Goal: Information Seeking & Learning: Find contact information

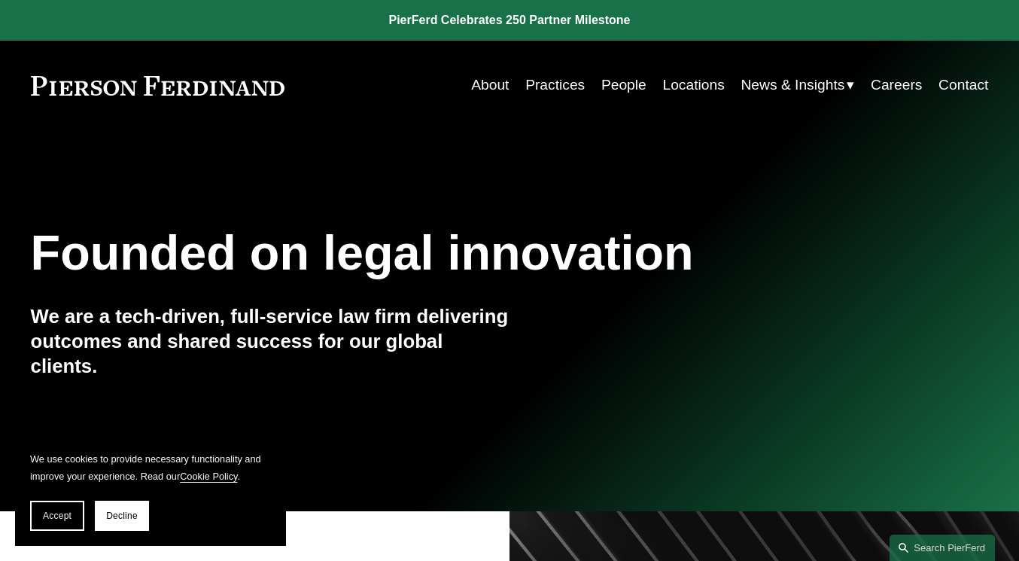
click at [625, 84] on link "People" at bounding box center [623, 85] width 45 height 29
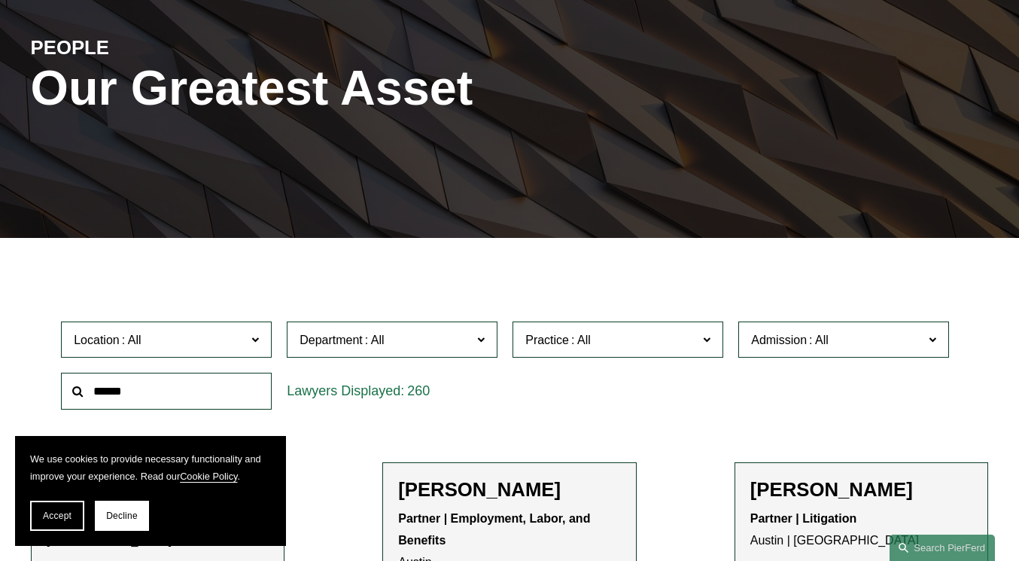
scroll to position [161, 0]
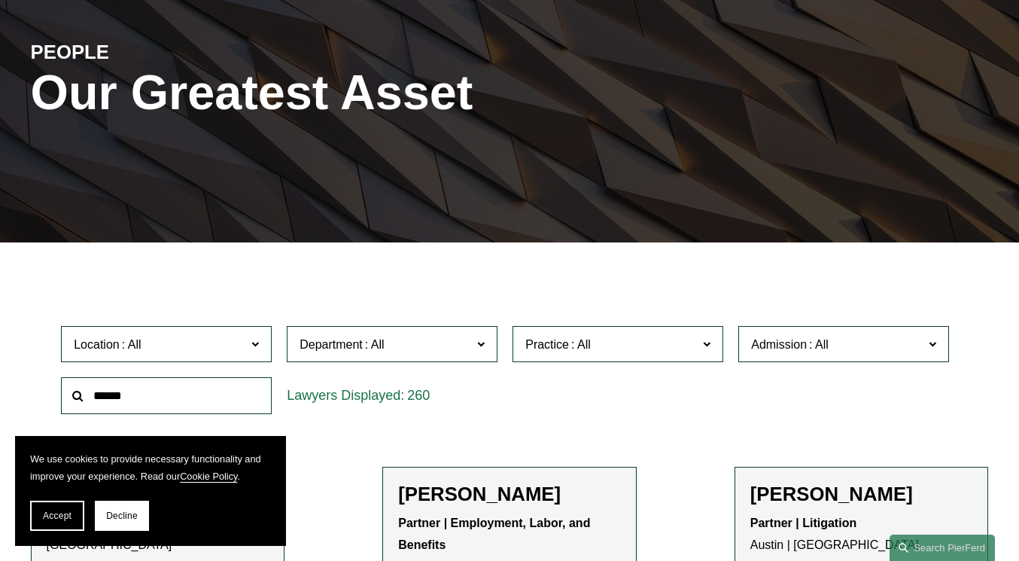
click at [255, 339] on span at bounding box center [255, 343] width 8 height 20
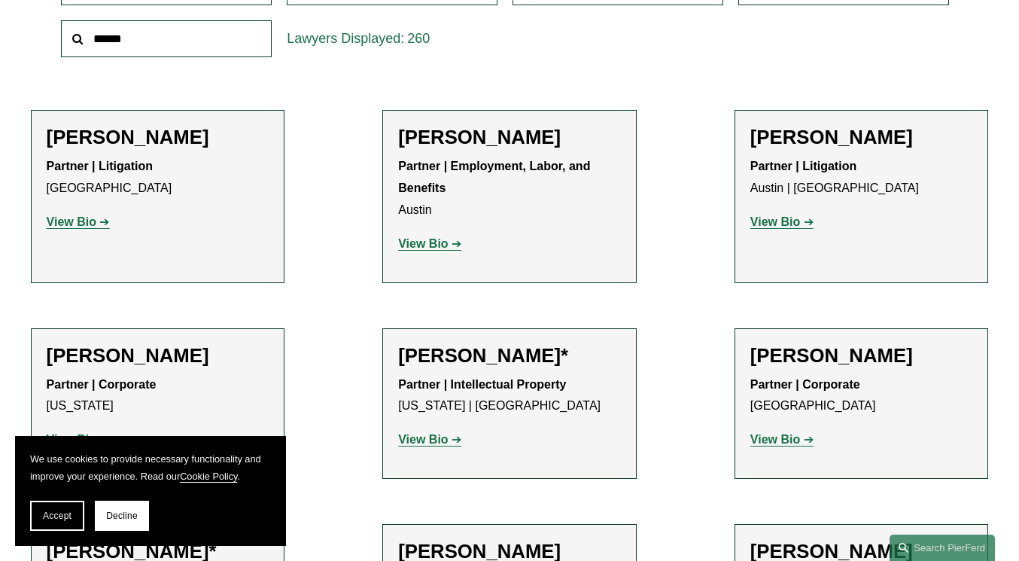
scroll to position [579, 0]
click at [0, 0] on link "[GEOGRAPHIC_DATA]" at bounding box center [0, 0] width 0 height 0
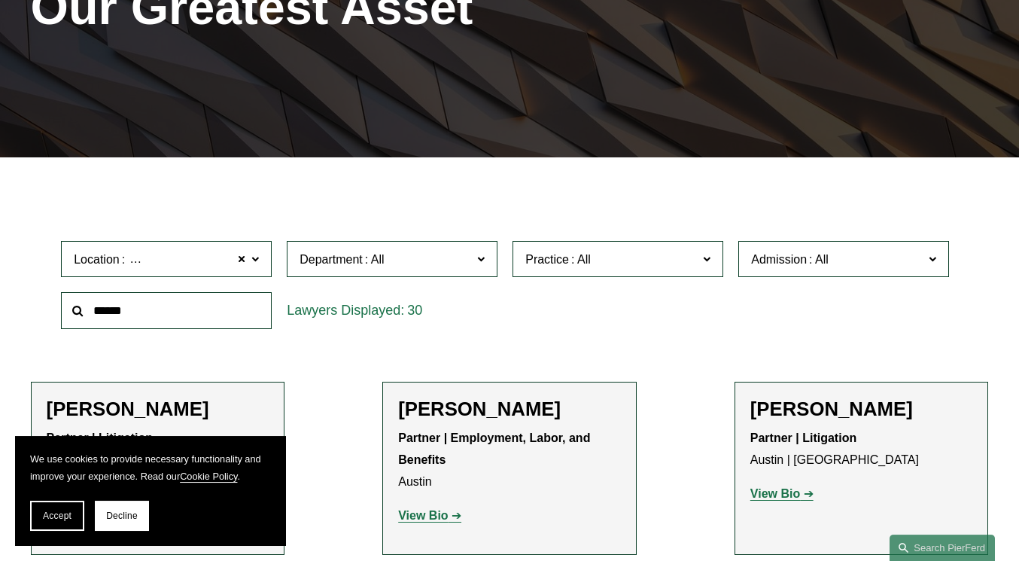
scroll to position [246, 0]
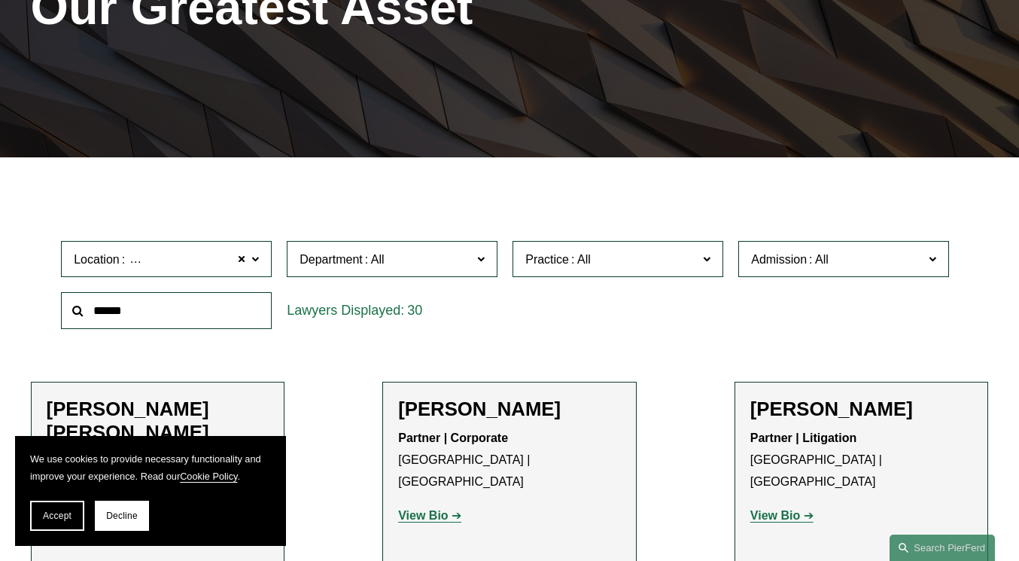
click at [129, 311] on input "text" at bounding box center [166, 310] width 211 height 37
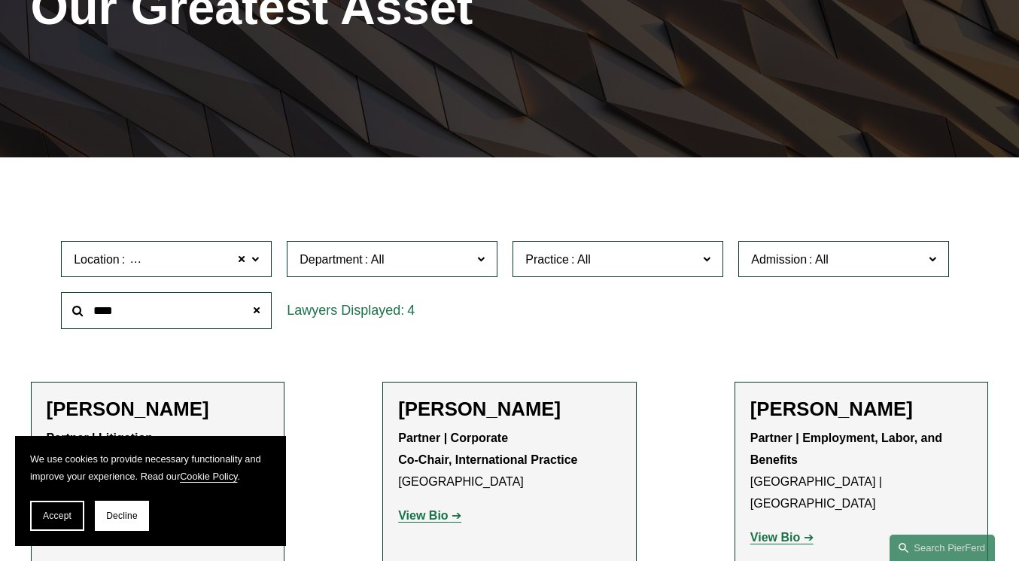
type input "****"
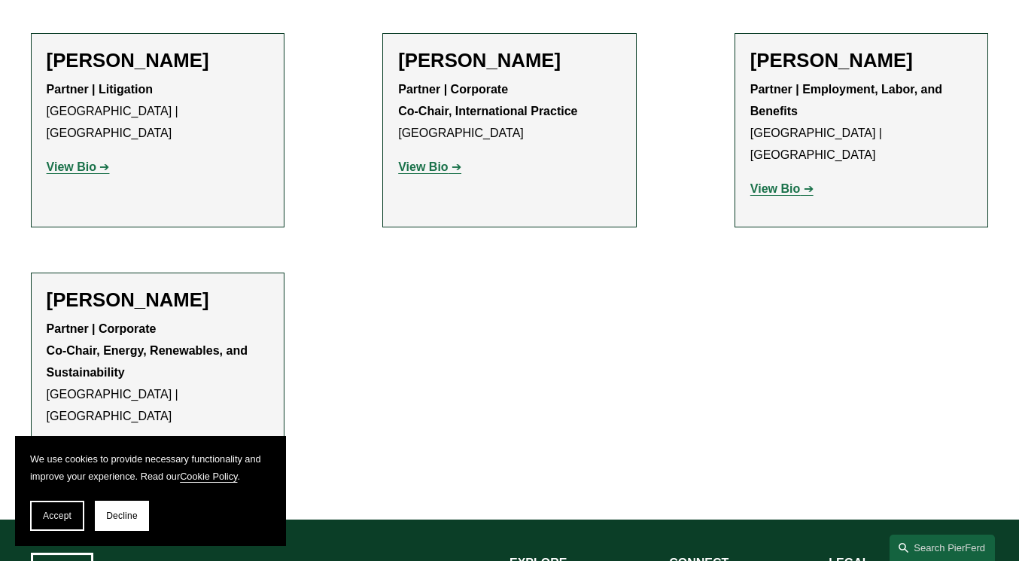
scroll to position [610, 0]
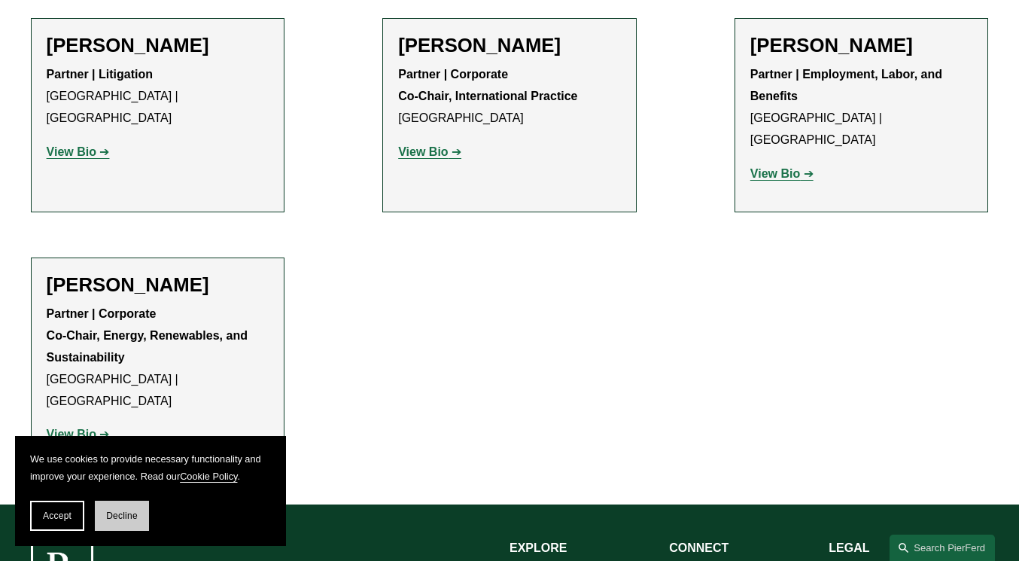
click at [117, 511] on span "Decline" at bounding box center [122, 515] width 32 height 11
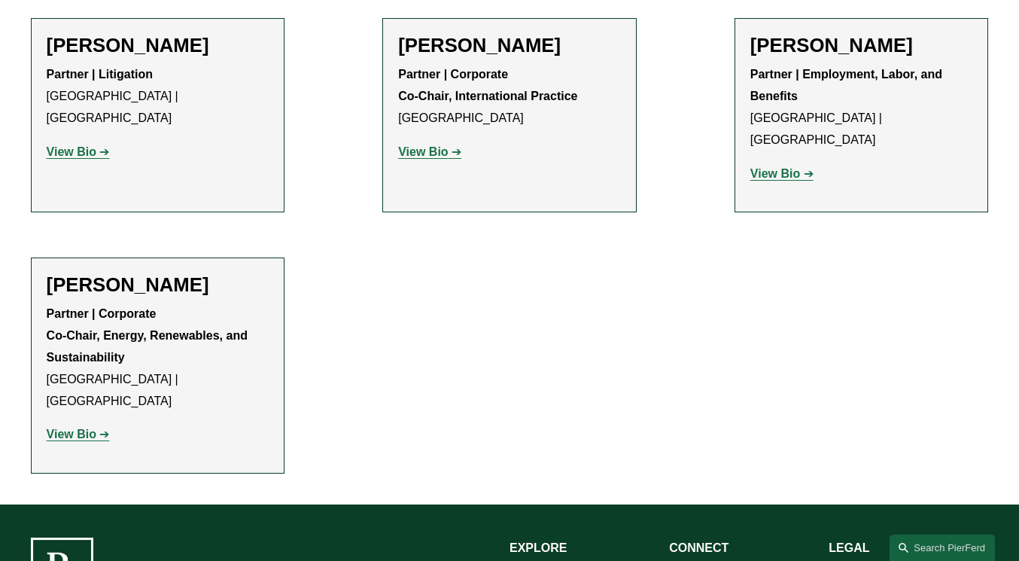
click at [90, 427] on strong "View Bio" at bounding box center [72, 433] width 50 height 13
